Goal: Navigation & Orientation: Find specific page/section

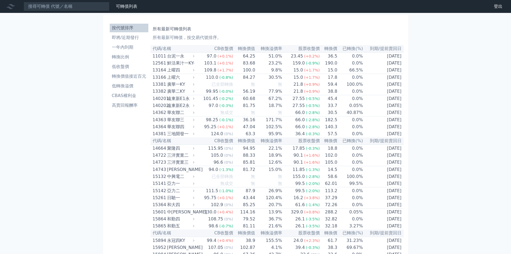
click at [126, 29] on li "按代號排序" at bounding box center [129, 28] width 39 height 6
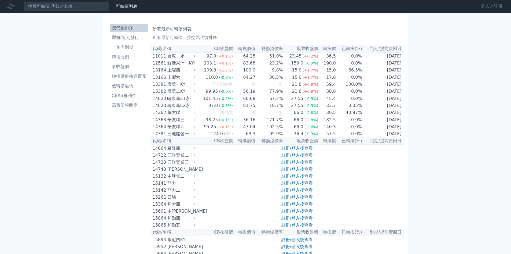
click at [492, 8] on link "登入／註冊" at bounding box center [492, 6] width 30 height 9
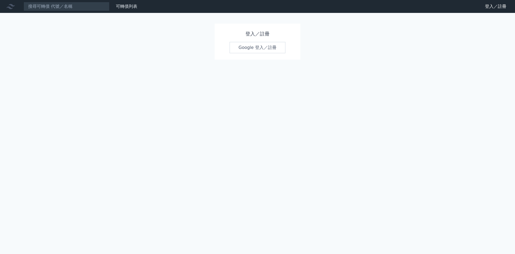
click at [265, 48] on link "Google 登入／註冊" at bounding box center [258, 47] width 56 height 11
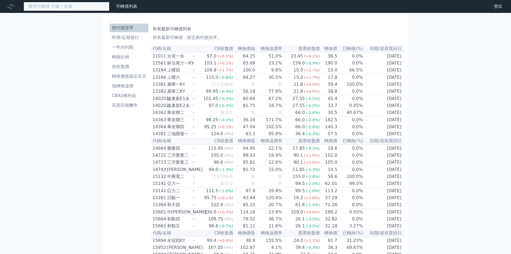
click at [60, 5] on input at bounding box center [67, 6] width 86 height 9
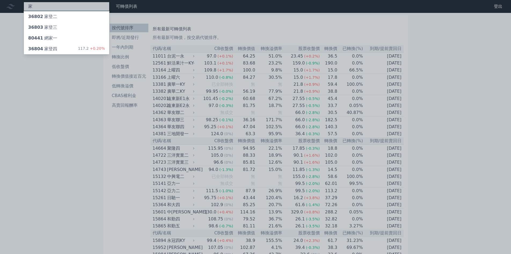
type input "嘉"
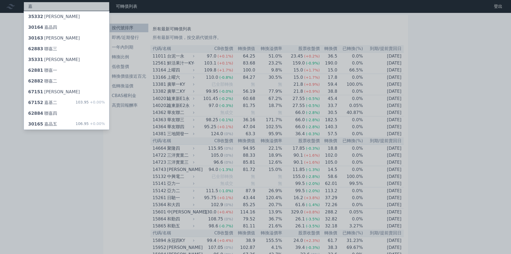
type input "家"
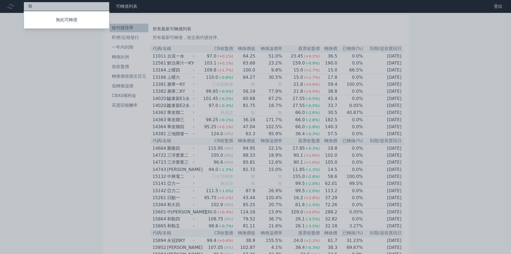
type input "邦"
type input "精"
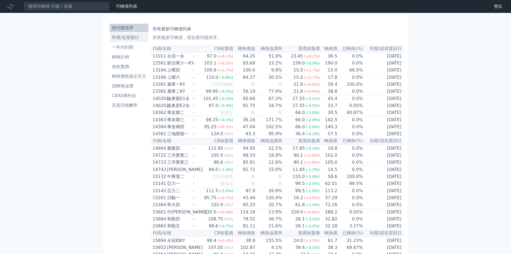
click at [130, 38] on li "即將/近期發行" at bounding box center [129, 37] width 39 height 6
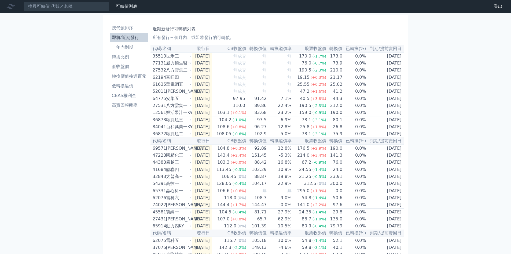
drag, startPoint x: 120, startPoint y: 27, endPoint x: 125, endPoint y: 33, distance: 7.8
click at [120, 27] on li "按代號排序" at bounding box center [129, 28] width 39 height 6
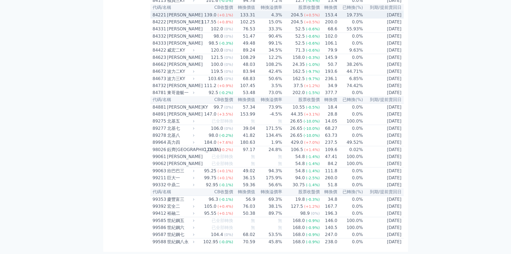
scroll to position [3130, 0]
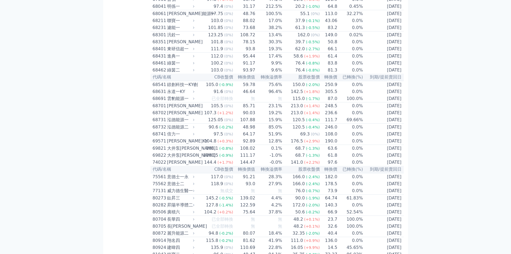
scroll to position [2575, 0]
